Goal: Task Accomplishment & Management: Complete application form

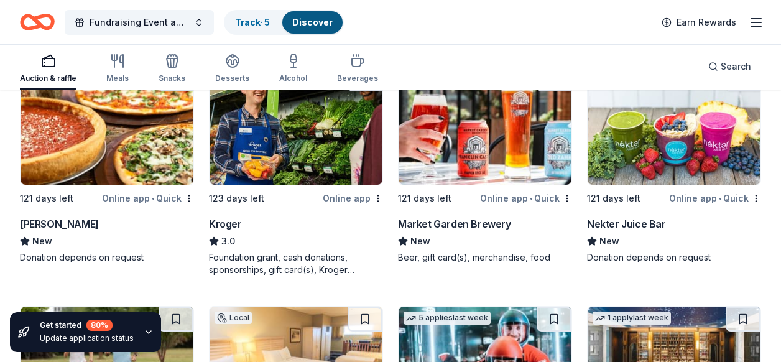
scroll to position [6554, 0]
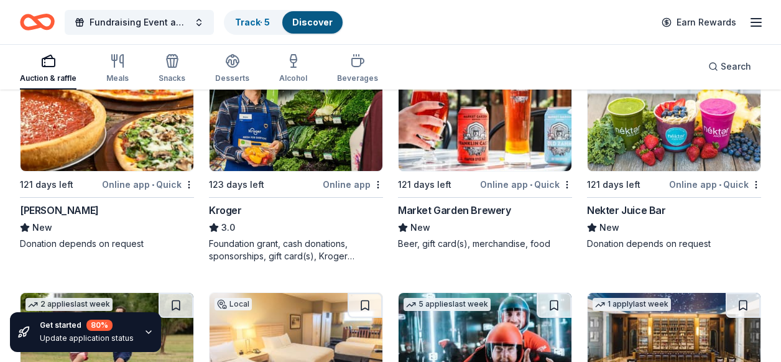
click at [683, 181] on div "Online app • Quick" at bounding box center [715, 184] width 92 height 16
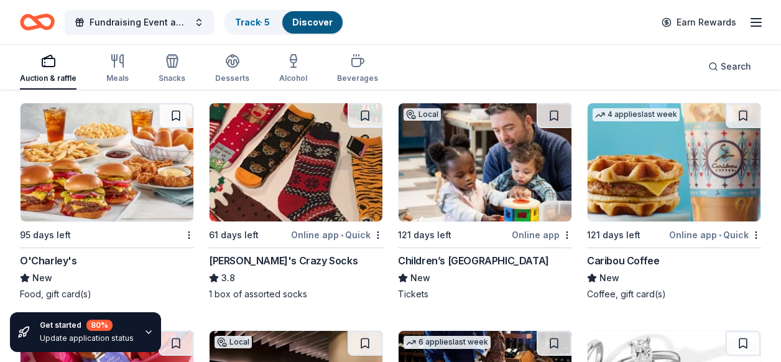
scroll to position [7225, 0]
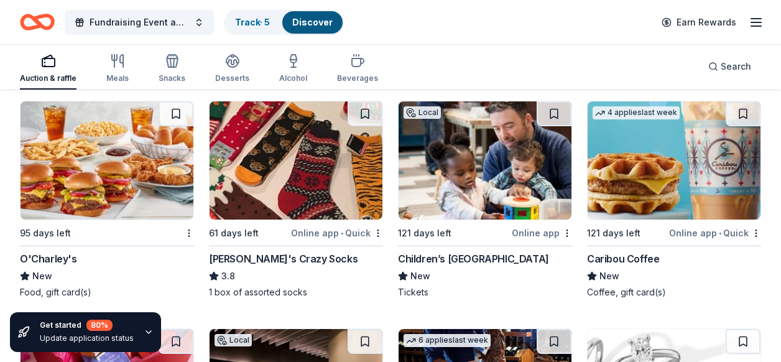
click at [310, 233] on div "Online app • Quick" at bounding box center [337, 233] width 92 height 16
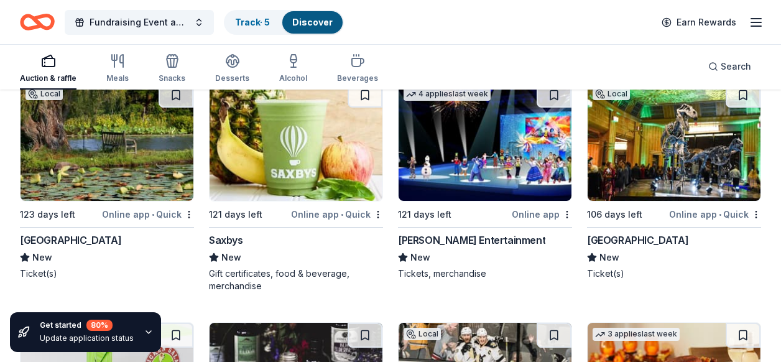
scroll to position [8443, 0]
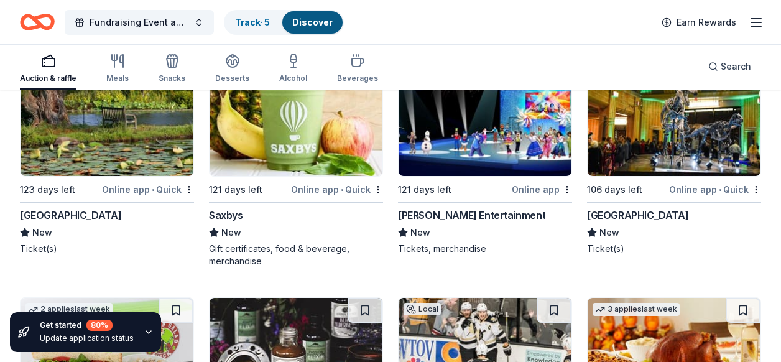
click at [664, 157] on img at bounding box center [673, 117] width 173 height 118
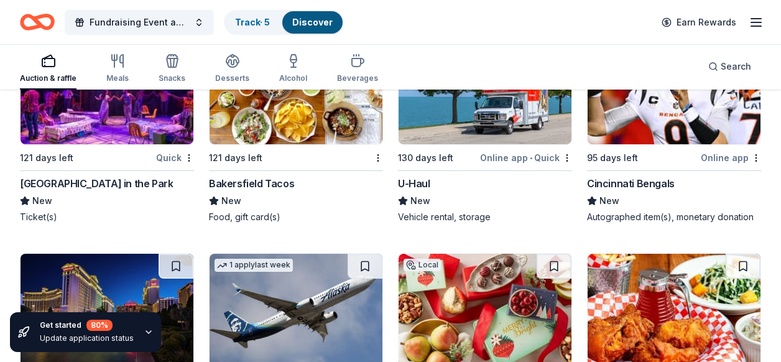
scroll to position [9201, 0]
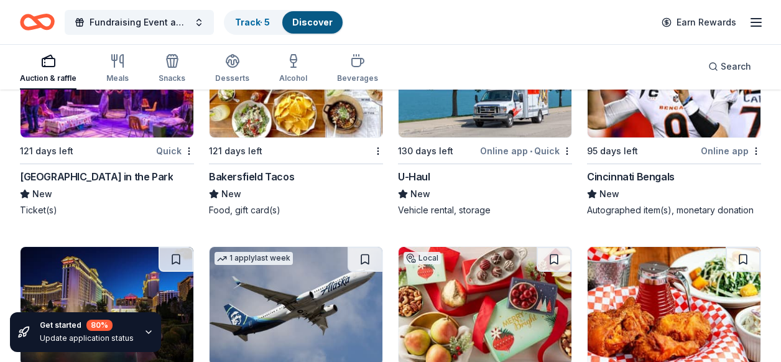
click at [96, 173] on div "[GEOGRAPHIC_DATA] in the Park" at bounding box center [96, 176] width 153 height 15
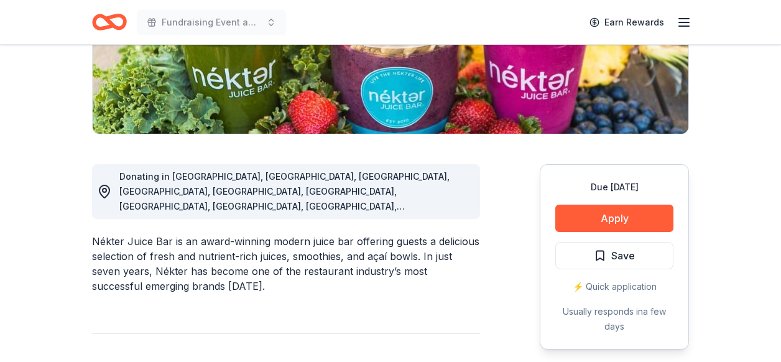
scroll to position [249, 0]
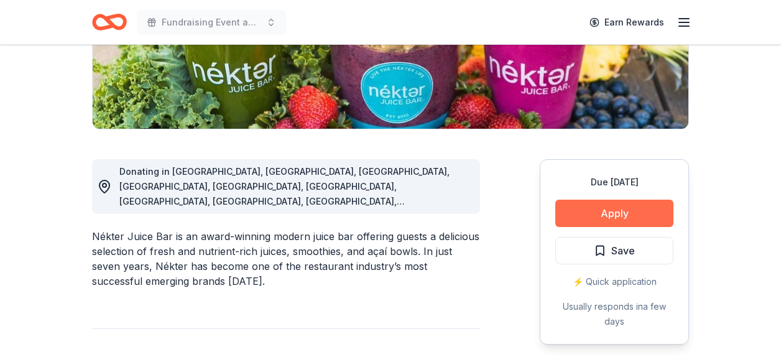
click at [596, 214] on button "Apply" at bounding box center [614, 212] width 118 height 27
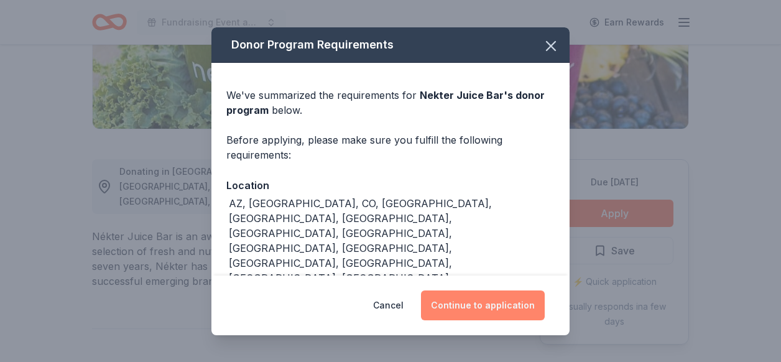
click at [457, 303] on button "Continue to application" at bounding box center [483, 305] width 124 height 30
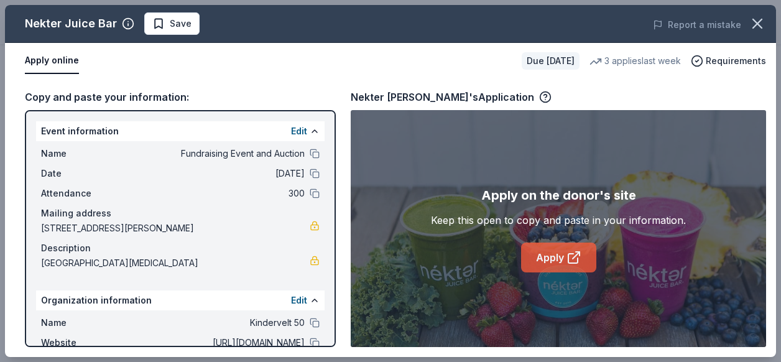
click at [555, 264] on link "Apply" at bounding box center [558, 257] width 75 height 30
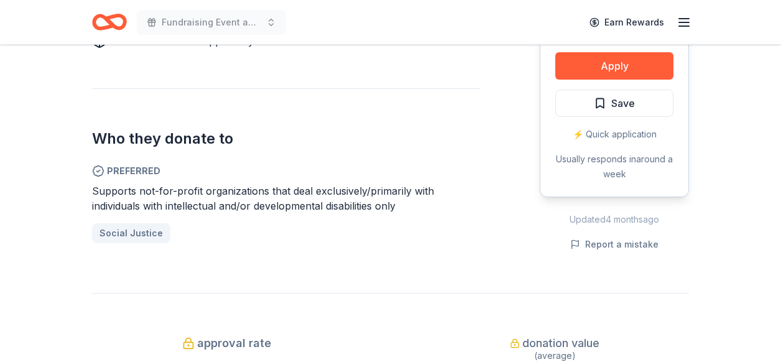
scroll to position [646, 0]
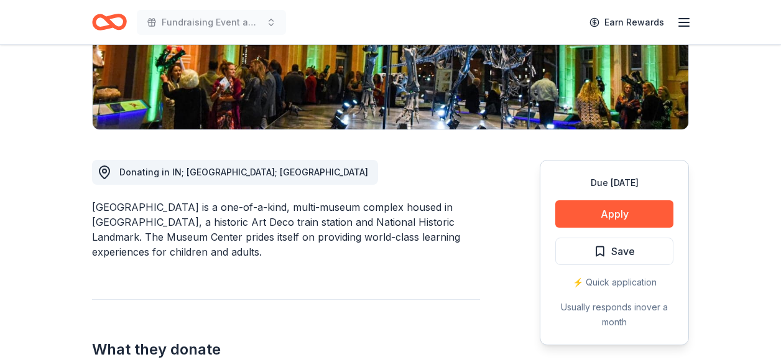
scroll to position [249, 0]
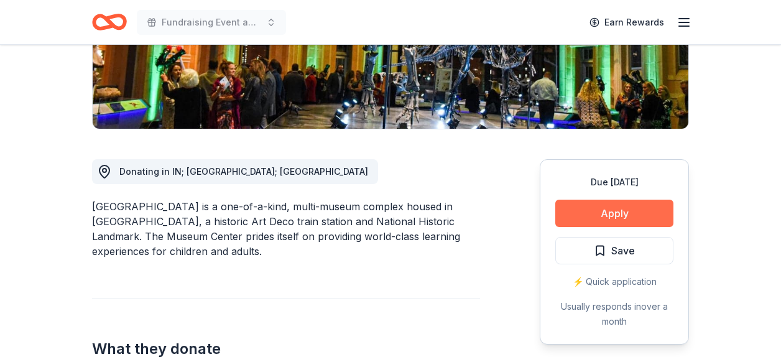
click at [614, 209] on button "Apply" at bounding box center [614, 212] width 118 height 27
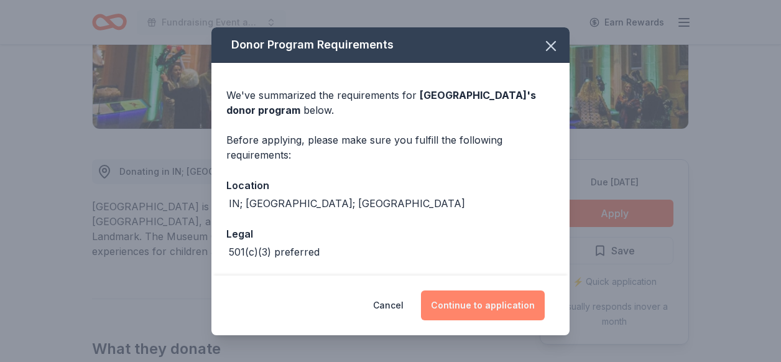
click at [476, 305] on button "Continue to application" at bounding box center [483, 305] width 124 height 30
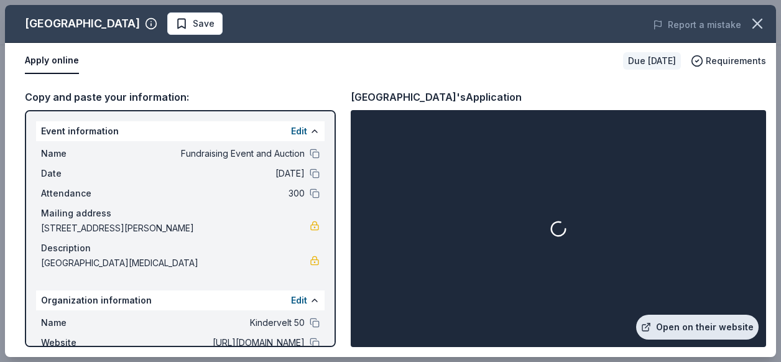
click at [700, 327] on link "Open on their website" at bounding box center [697, 326] width 122 height 25
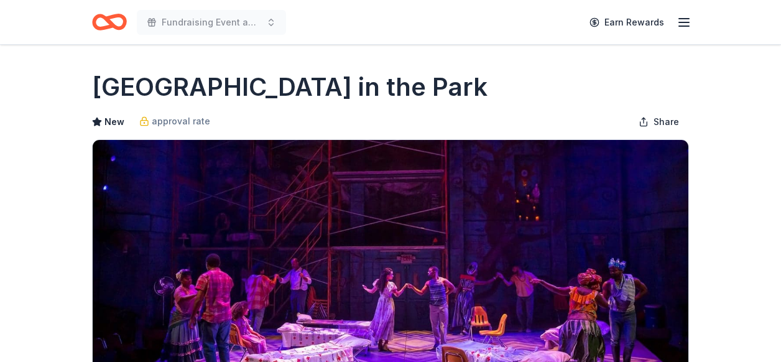
click at [680, 76] on div "[GEOGRAPHIC_DATA] in the Park" at bounding box center [390, 87] width 597 height 35
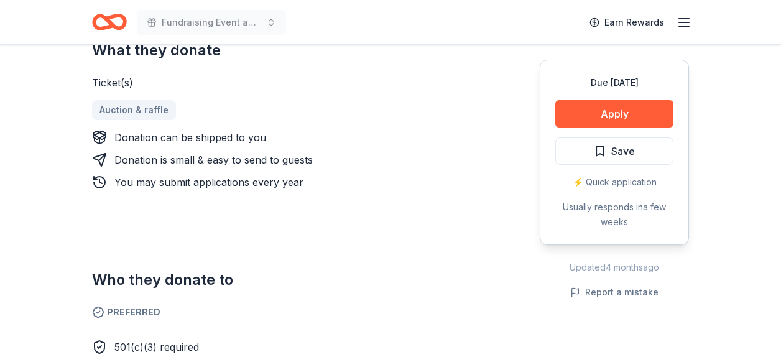
scroll to position [357, 0]
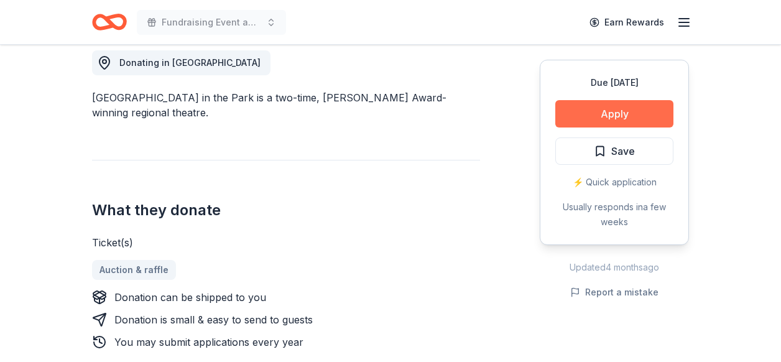
click at [623, 112] on button "Apply" at bounding box center [614, 113] width 118 height 27
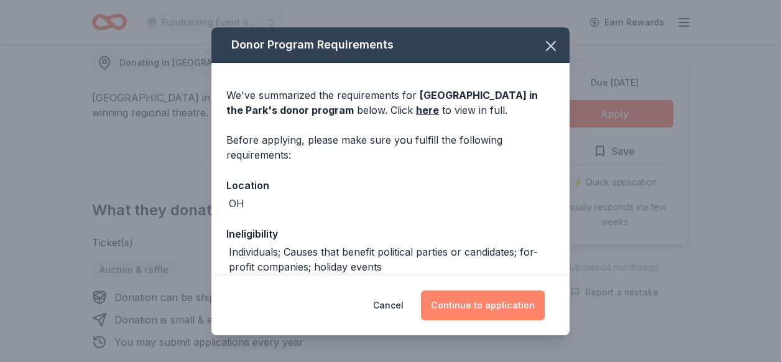
click at [518, 309] on button "Continue to application" at bounding box center [483, 305] width 124 height 30
